Goal: Information Seeking & Learning: Find specific fact

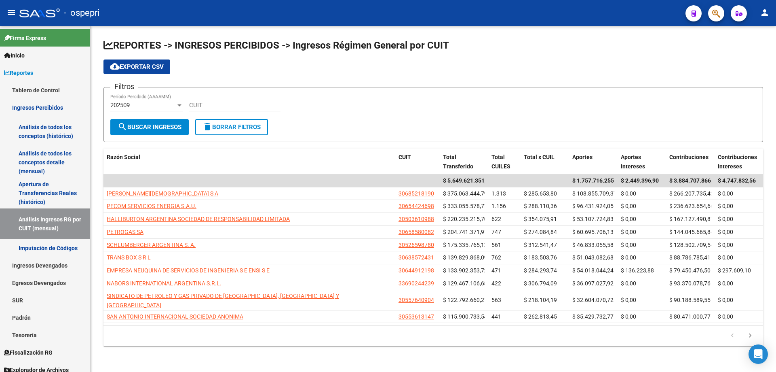
click at [227, 104] on input "CUIT" at bounding box center [234, 104] width 91 height 7
paste input "30-68446116-4"
type input "30-68446116-4"
click at [157, 127] on span "search Buscar Ingresos" at bounding box center [150, 126] width 64 height 7
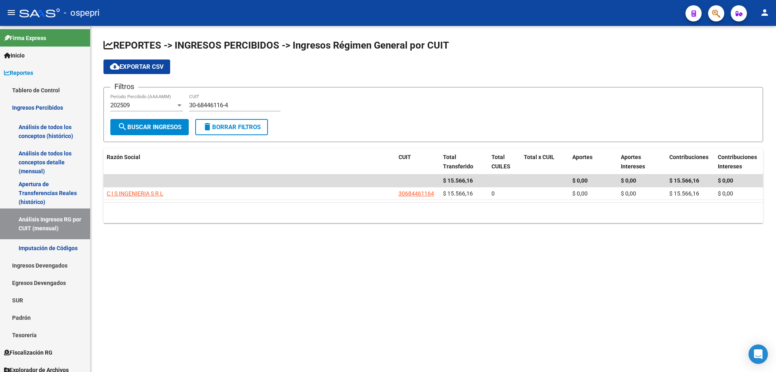
click at [141, 107] on div "202509" at bounding box center [142, 104] width 65 height 7
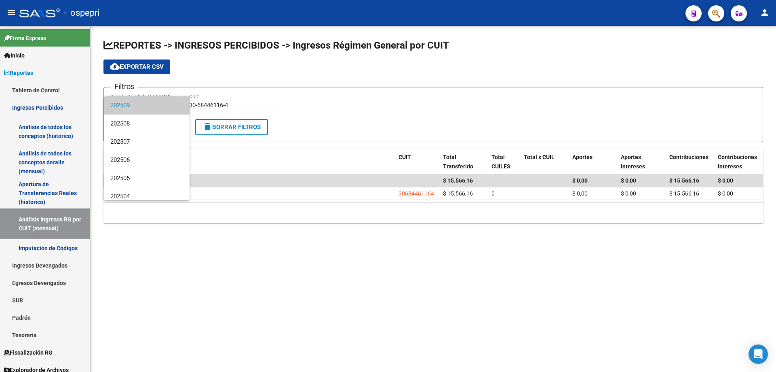
click at [424, 192] on div at bounding box center [388, 186] width 776 height 372
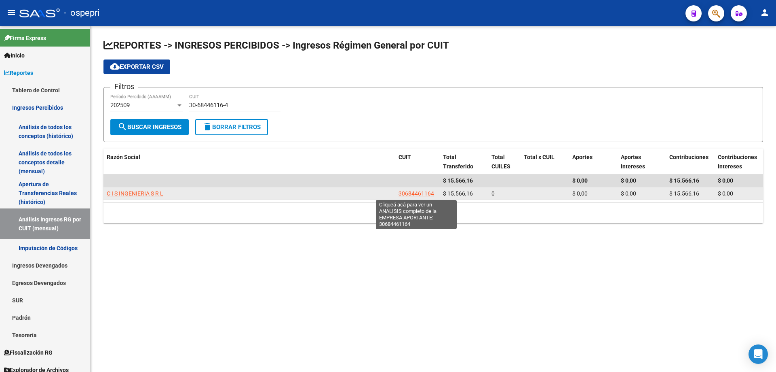
click at [424, 193] on span "30684461164" at bounding box center [417, 193] width 36 height 6
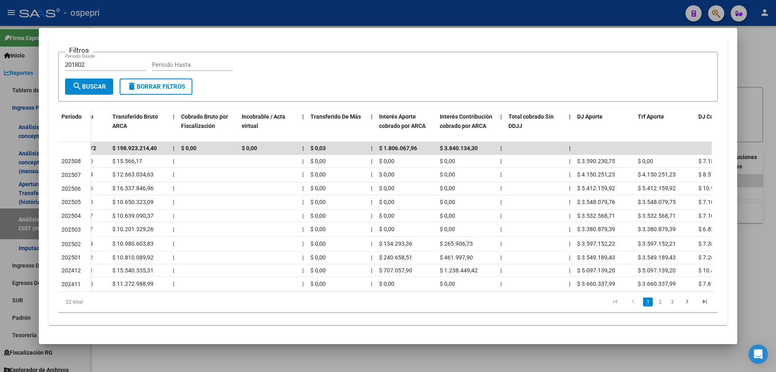
scroll to position [0, 302]
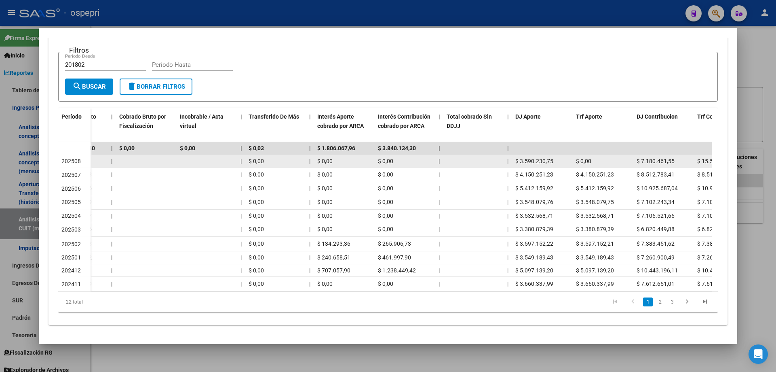
drag, startPoint x: 558, startPoint y: 156, endPoint x: 521, endPoint y: 155, distance: 36.4
click at [521, 156] on div "$ 3.590.230,75" at bounding box center [542, 160] width 54 height 9
copy span "3.590.230,75"
drag, startPoint x: 640, startPoint y: 155, endPoint x: 673, endPoint y: 155, distance: 33.1
click at [673, 158] on span "$ 7.180.461,55" at bounding box center [656, 161] width 38 height 6
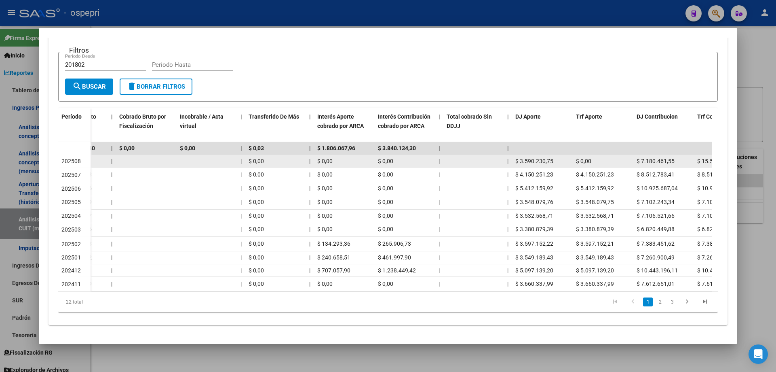
copy span "7.180.461,55"
